Goal: Task Accomplishment & Management: Use online tool/utility

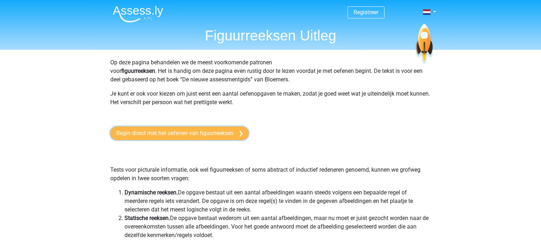
click at [162, 128] on link "Begin direct met het oefenen van figuurreeksen" at bounding box center [179, 134] width 138 height 14
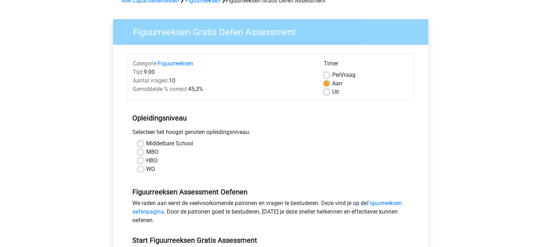
scroll to position [40, 0]
click at [332, 74] on label "Per Vraag" at bounding box center [343, 74] width 23 height 9
click at [327, 74] on input "Per Vraag" at bounding box center [327, 73] width 6 height 7
radio input "true"
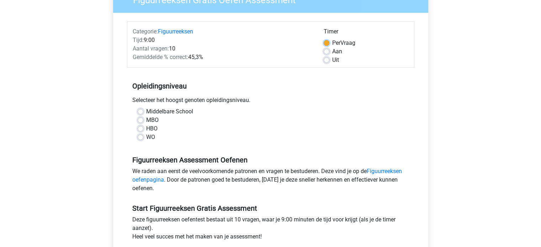
scroll to position [73, 0]
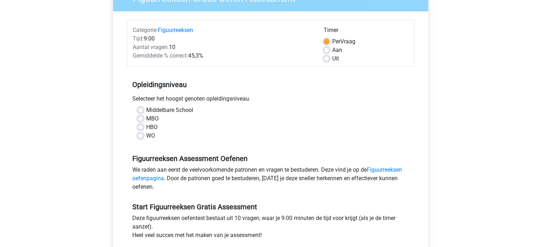
click at [146, 137] on label "WO" at bounding box center [150, 136] width 9 height 9
click at [140, 137] on input "WO" at bounding box center [141, 135] width 6 height 7
radio input "true"
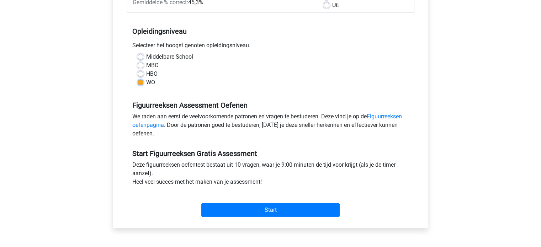
scroll to position [127, 0]
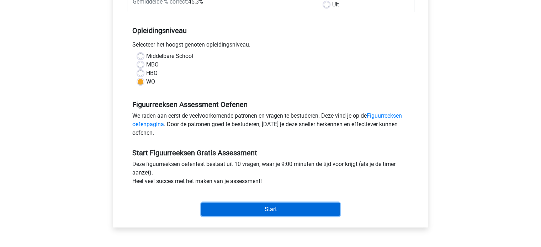
click at [251, 209] on input "Start" at bounding box center [270, 210] width 138 height 14
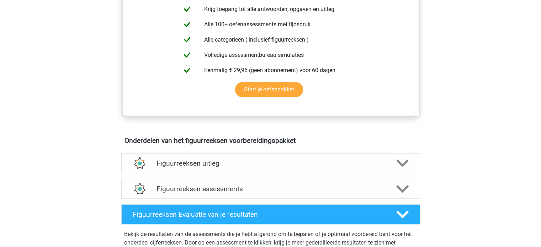
scroll to position [299, 0]
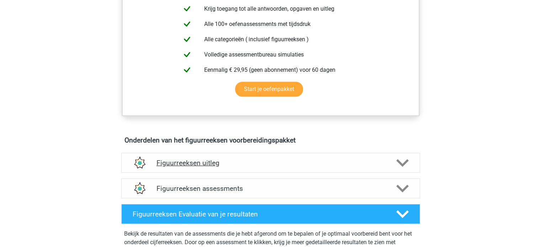
click at [411, 163] on div at bounding box center [402, 163] width 24 height 12
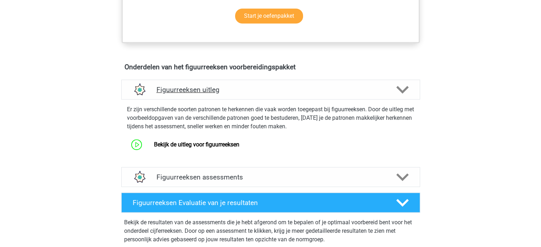
scroll to position [369, 0]
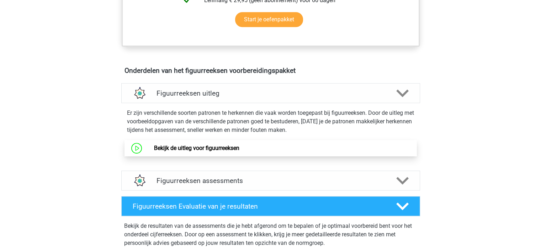
click at [181, 151] on link "Bekijk de uitleg voor figuurreeksen" at bounding box center [196, 148] width 85 height 7
